Goal: Understand process/instructions: Learn how to perform a task or action

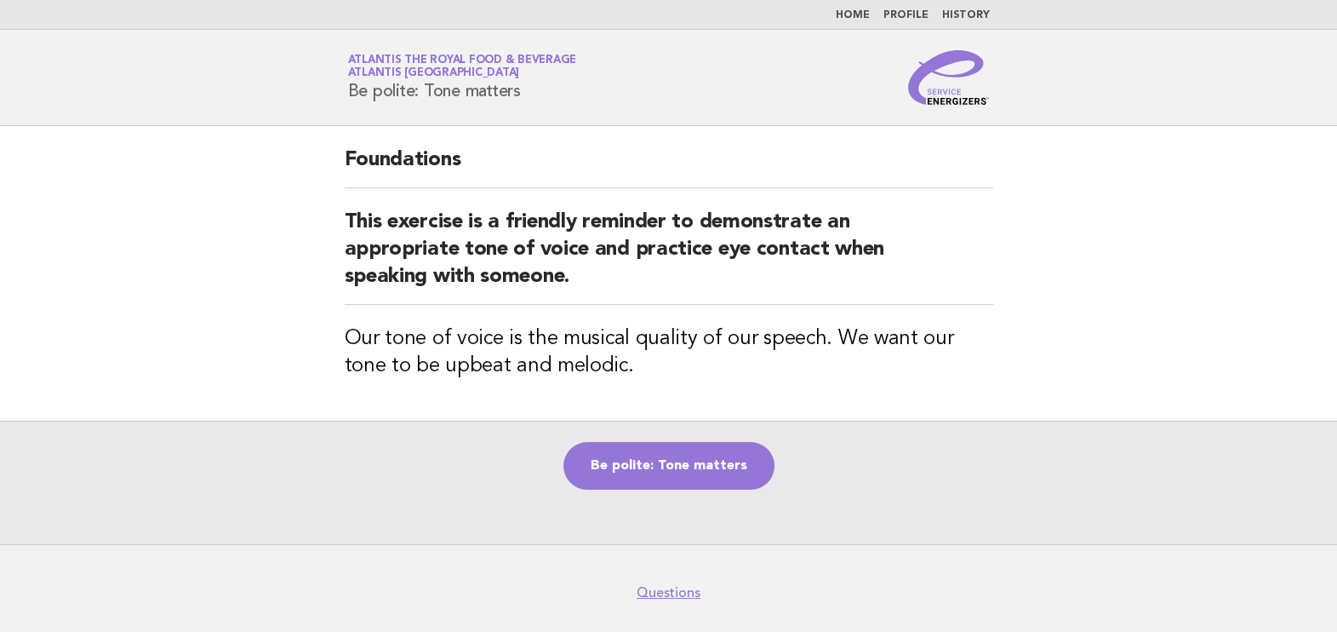
click at [1189, 310] on main "Foundations This exercise is a friendly reminder to demonstrate an appropriate …" at bounding box center [668, 335] width 1337 height 418
click at [1149, 60] on header "Service Energizers Atlantis the Royal Food & Beverage Atlantis [GEOGRAPHIC_DATA…" at bounding box center [668, 78] width 1337 height 96
click at [728, 469] on link "Be polite: Tone matters" at bounding box center [668, 466] width 211 height 48
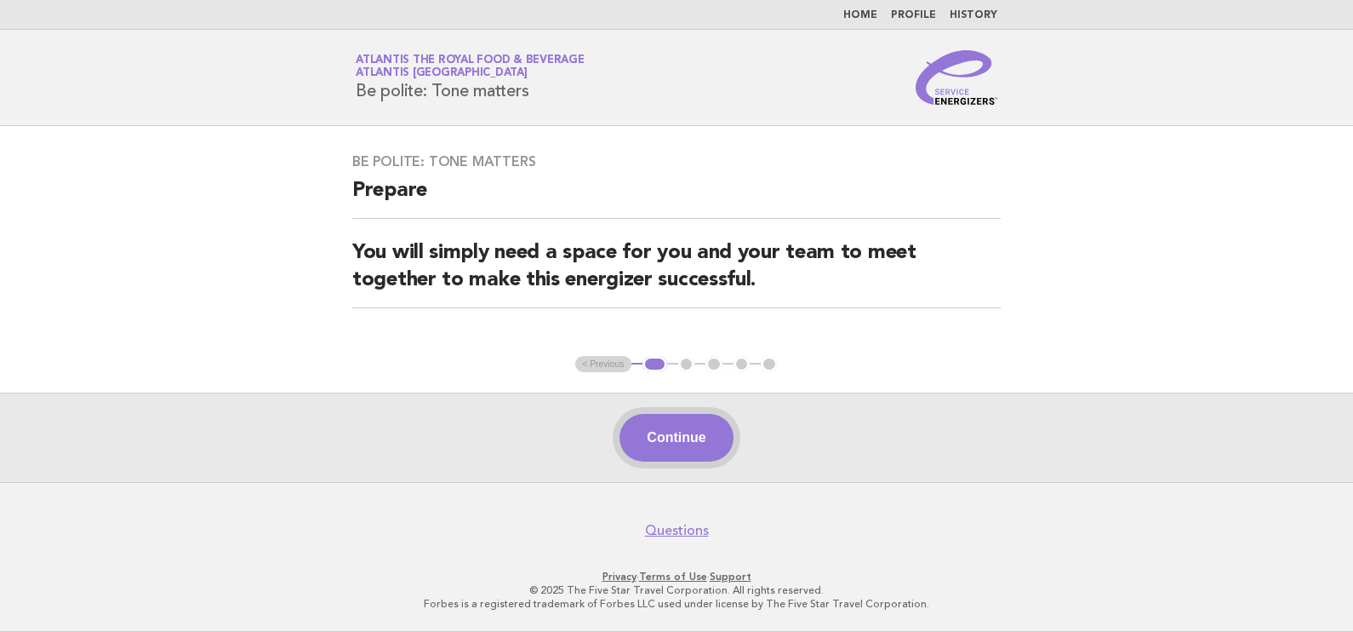
click at [711, 447] on button "Continue" at bounding box center [676, 438] width 113 height 48
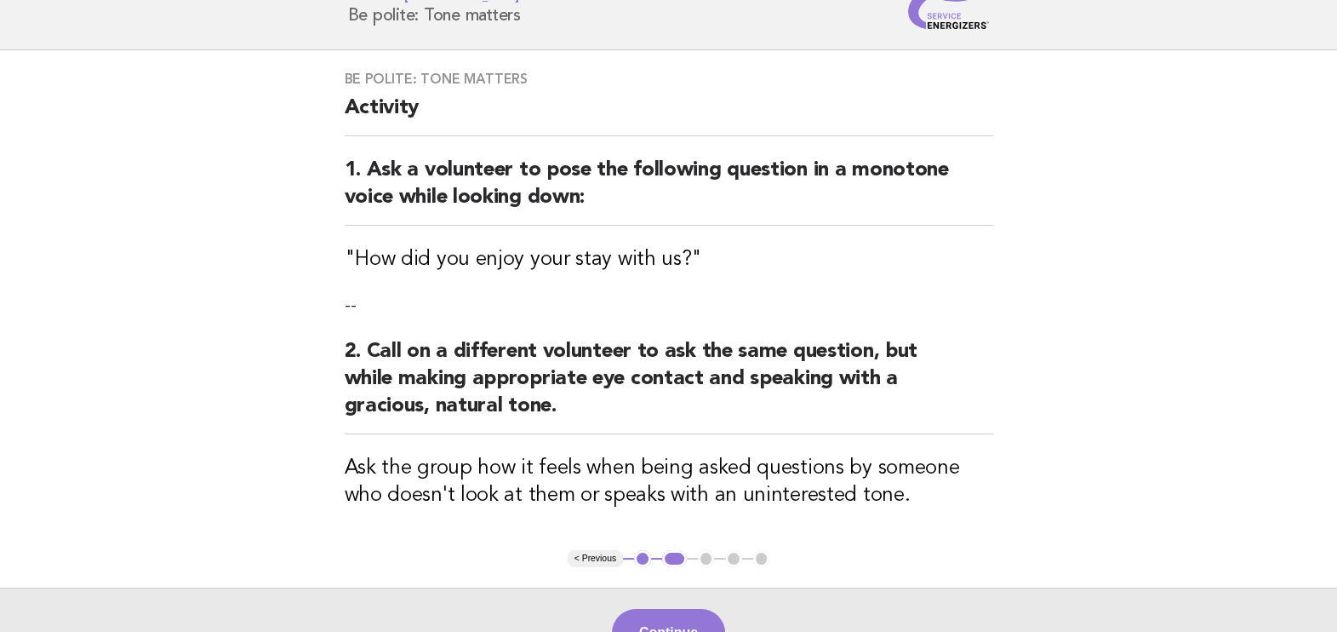
scroll to position [212, 0]
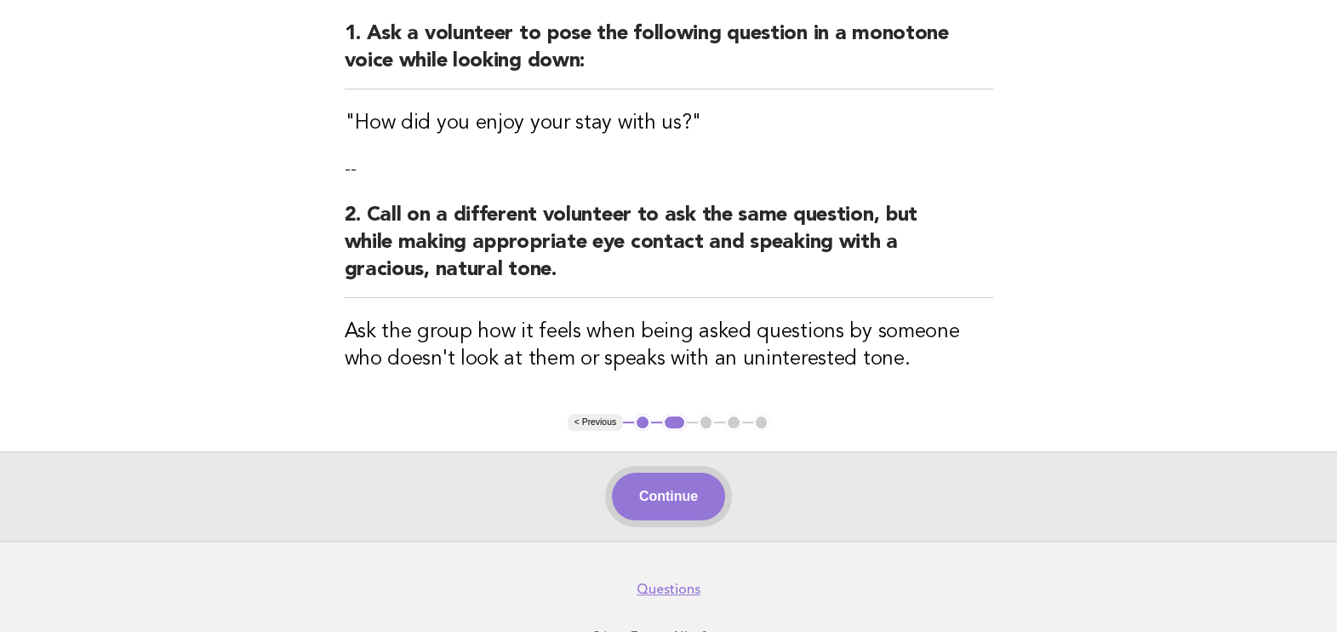
click at [691, 496] on button "Continue" at bounding box center [668, 496] width 113 height 48
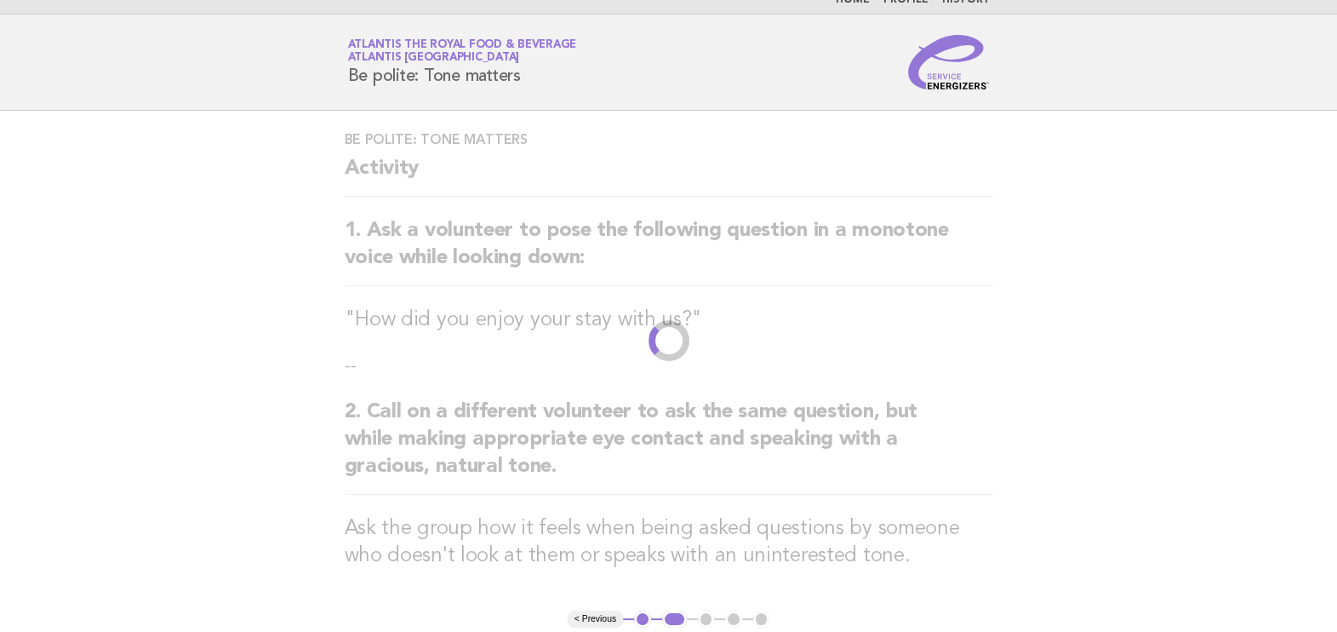
scroll to position [0, 0]
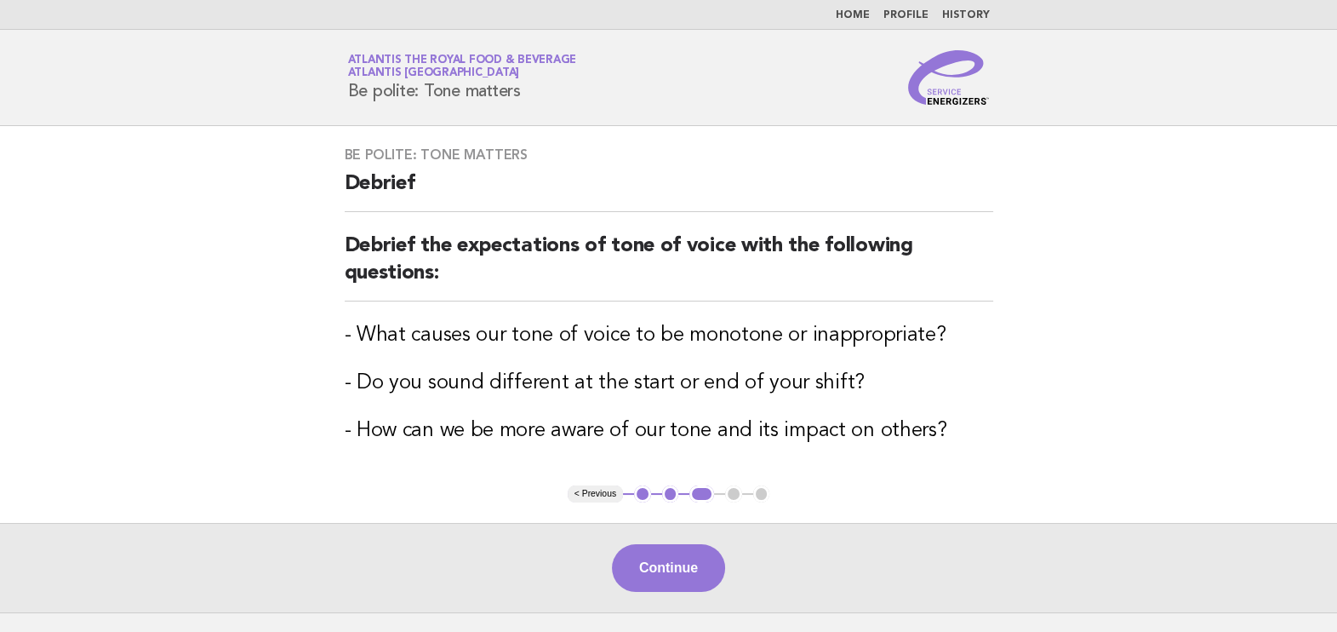
click at [643, 549] on button "Continue" at bounding box center [668, 568] width 113 height 48
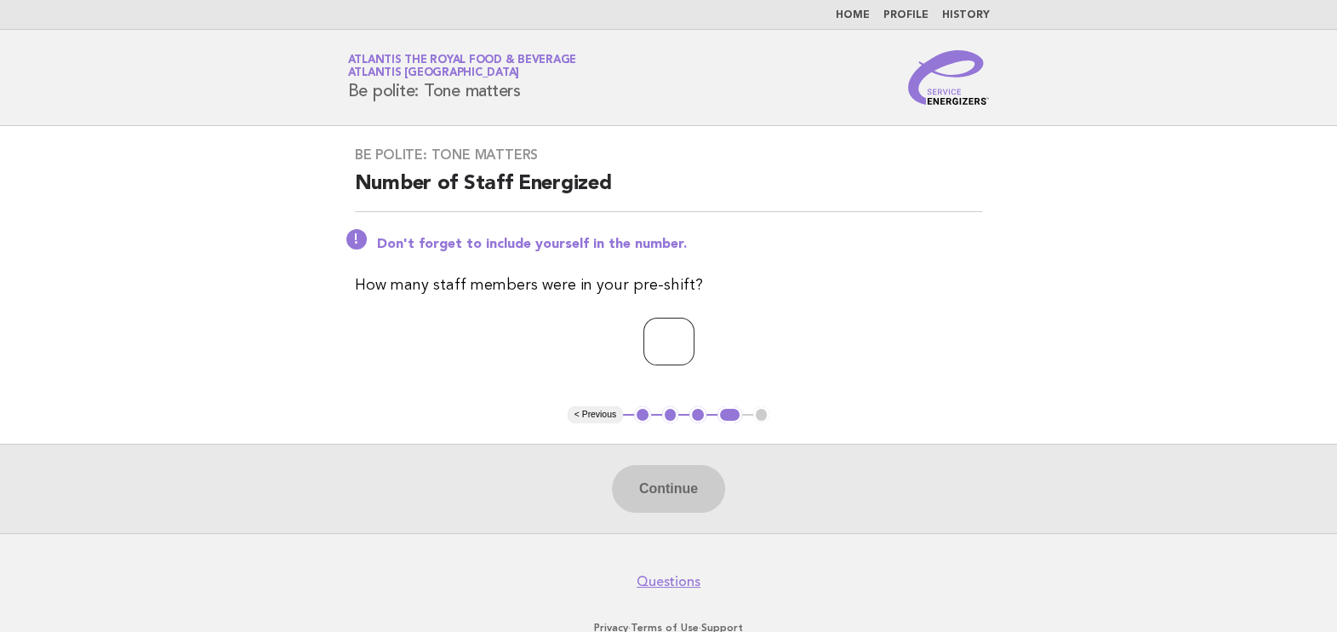
click at [655, 348] on input "number" at bounding box center [668, 341] width 51 height 48
type input "**"
click at [694, 494] on button "Continue" at bounding box center [668, 489] width 113 height 48
